Goal: Information Seeking & Learning: Learn about a topic

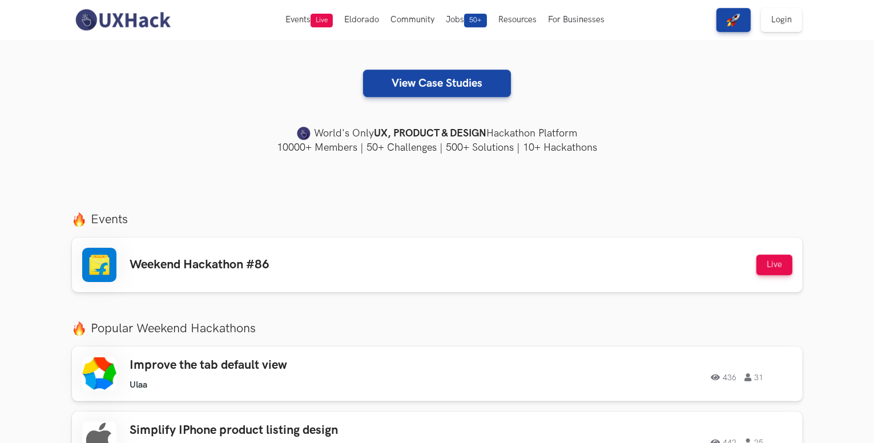
scroll to position [236, 0]
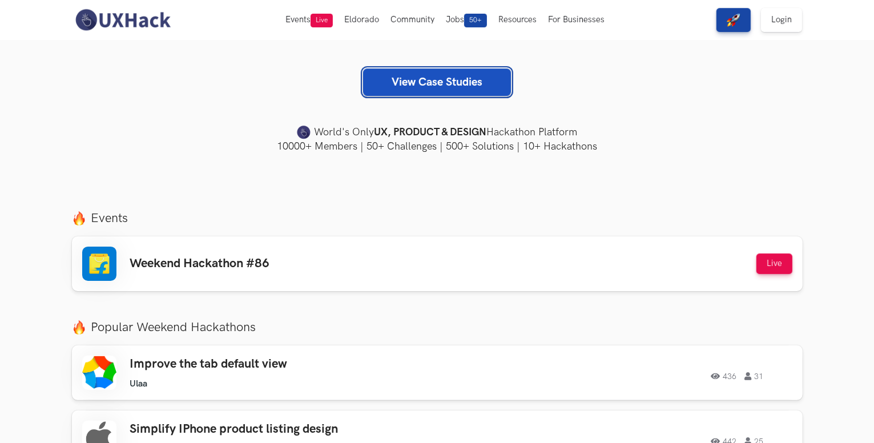
click at [421, 83] on link "View Case Studies" at bounding box center [437, 81] width 148 height 27
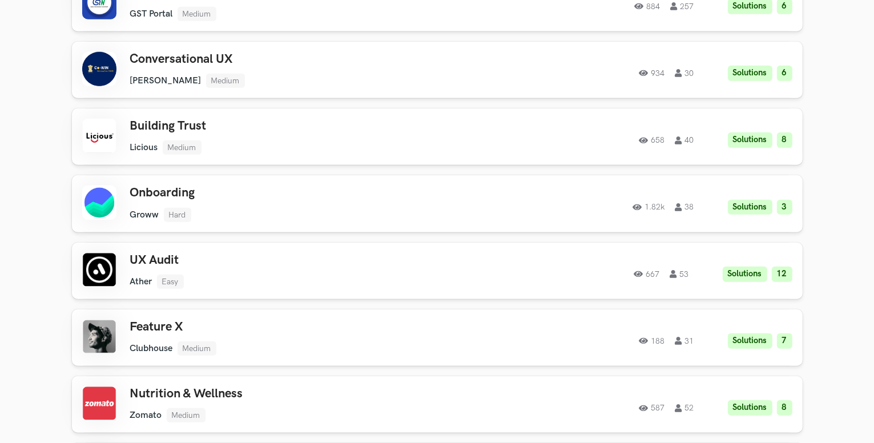
scroll to position [924, 0]
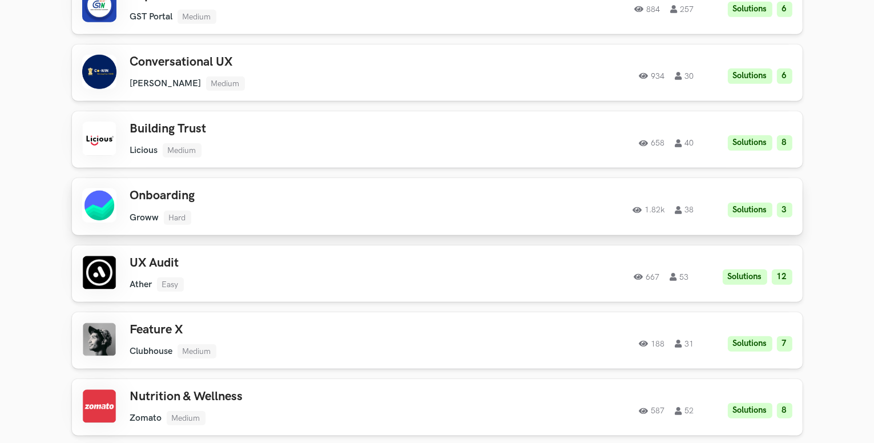
click at [401, 199] on h3 "Onboarding" at bounding box center [292, 195] width 324 height 15
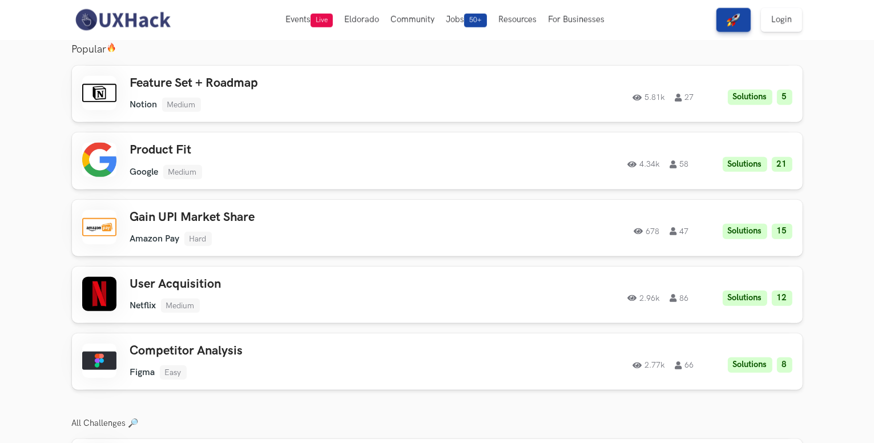
scroll to position [1235, 0]
